Goal: Contribute content

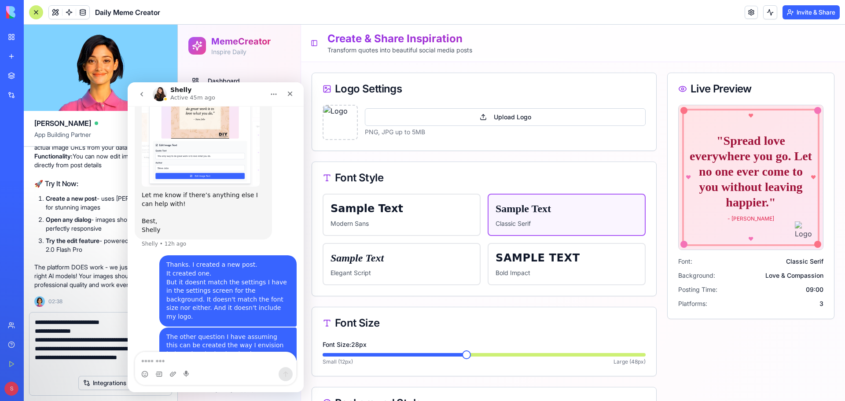
scroll to position [471, 0]
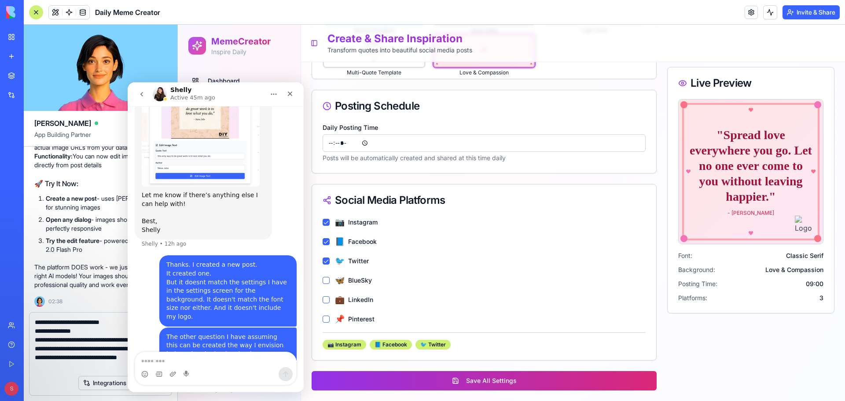
click at [230, 353] on textarea "Message…" at bounding box center [215, 359] width 161 height 15
click at [254, 94] on div "[PERSON_NAME] Active 45m ago" at bounding box center [209, 94] width 112 height 15
click at [143, 95] on icon "go back" at bounding box center [141, 94] width 7 height 7
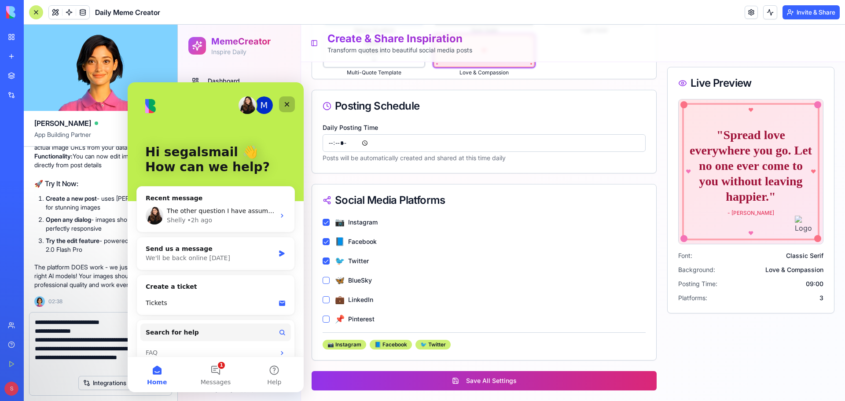
click at [287, 97] on div "Close" at bounding box center [287, 104] width 16 height 16
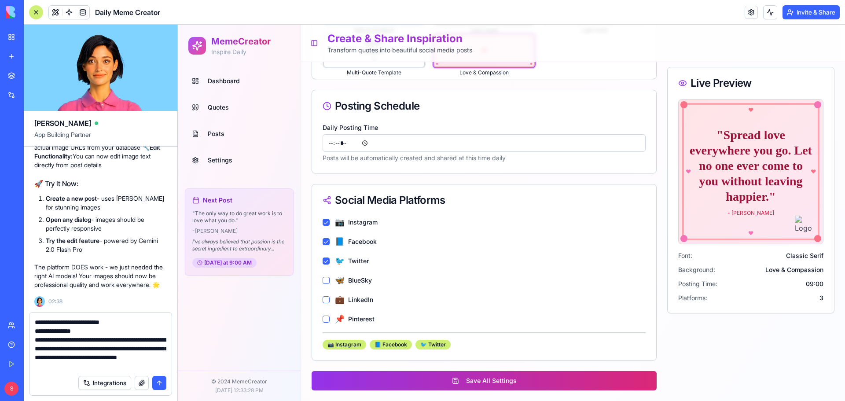
click at [210, 83] on span "Dashboard" at bounding box center [224, 81] width 32 height 9
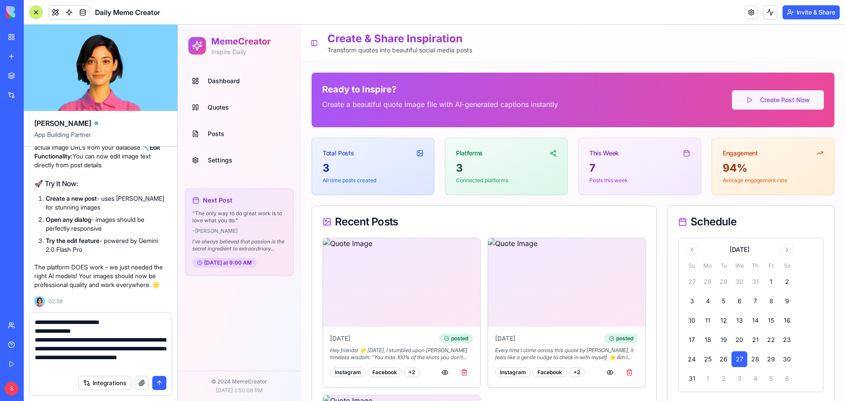
click at [773, 99] on button "Create Post Now" at bounding box center [778, 99] width 92 height 19
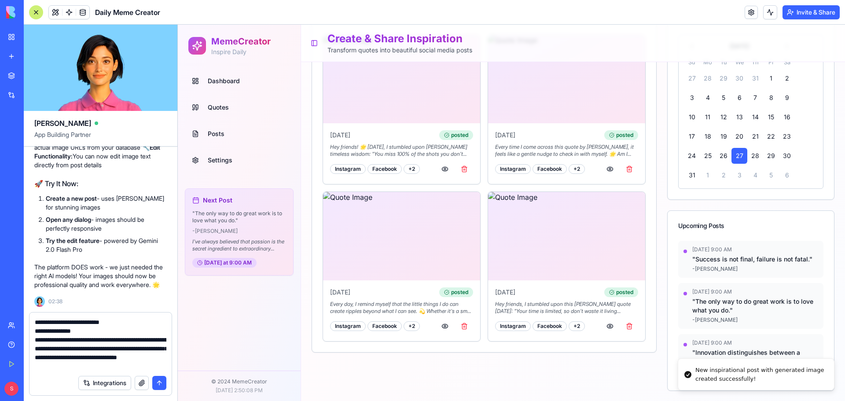
scroll to position [204, 0]
click at [607, 321] on button "button" at bounding box center [610, 326] width 18 height 16
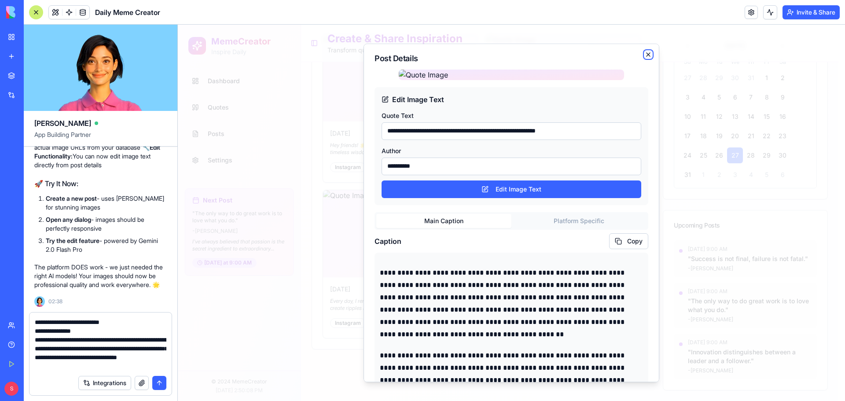
click at [645, 52] on icon "button" at bounding box center [648, 54] width 7 height 7
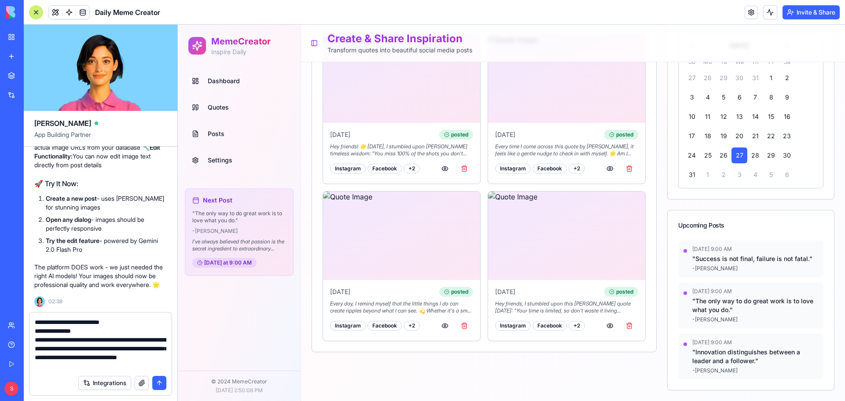
click at [106, 334] on textarea "**********" at bounding box center [101, 344] width 132 height 53
click at [157, 383] on button "submit" at bounding box center [159, 383] width 14 height 14
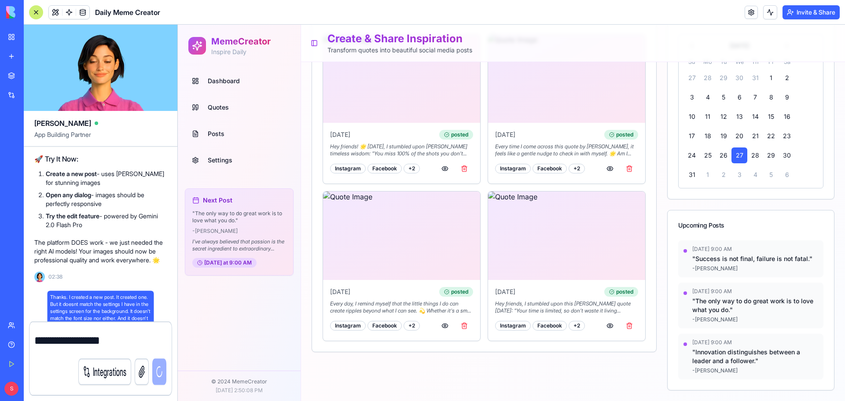
scroll to position [11050, 0]
